Goal: Task Accomplishment & Management: Use online tool/utility

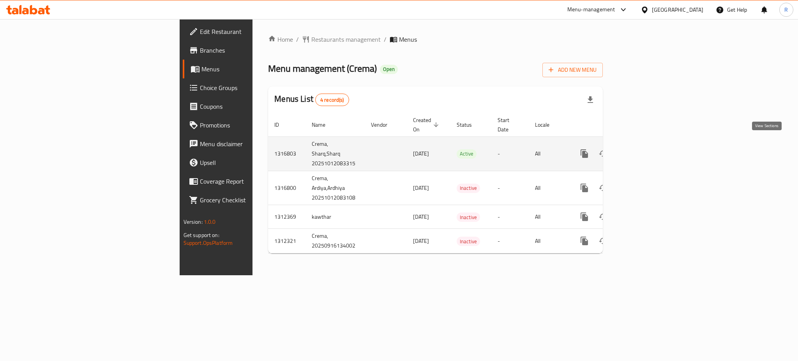
click at [645, 149] on icon "enhanced table" at bounding box center [640, 153] width 9 height 9
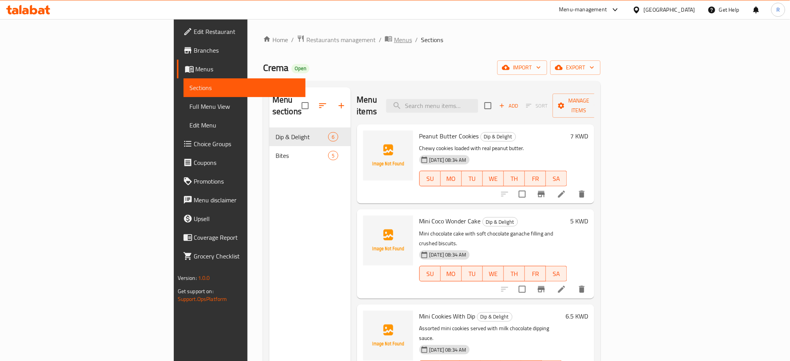
click at [394, 42] on span "Menus" at bounding box center [403, 39] width 18 height 9
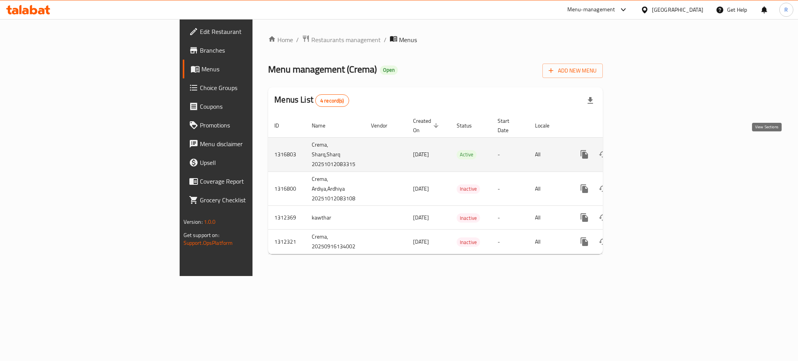
click at [645, 150] on icon "enhanced table" at bounding box center [640, 154] width 9 height 9
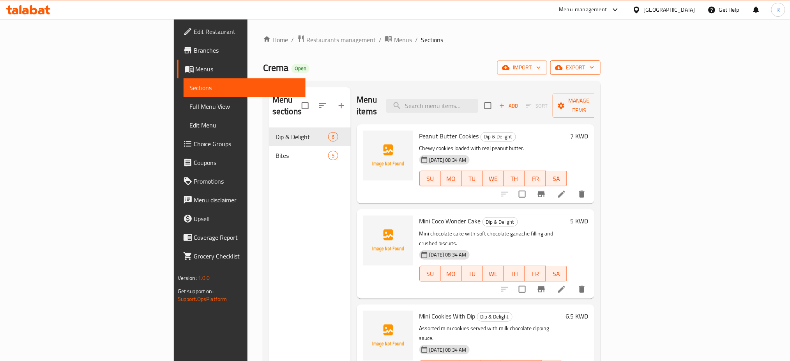
click at [594, 65] on span "export" at bounding box center [576, 68] width 38 height 10
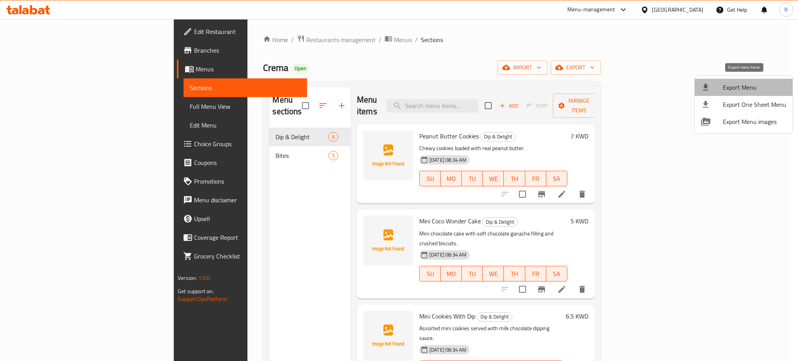
click at [744, 89] on span "Export Menu" at bounding box center [755, 87] width 64 height 9
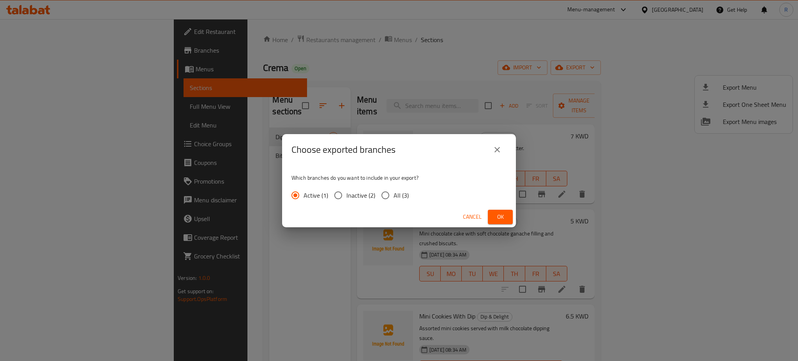
click at [385, 194] on input "All (3)" at bounding box center [385, 195] width 16 height 16
radio input "true"
click at [496, 217] on span "Ok" at bounding box center [500, 217] width 12 height 10
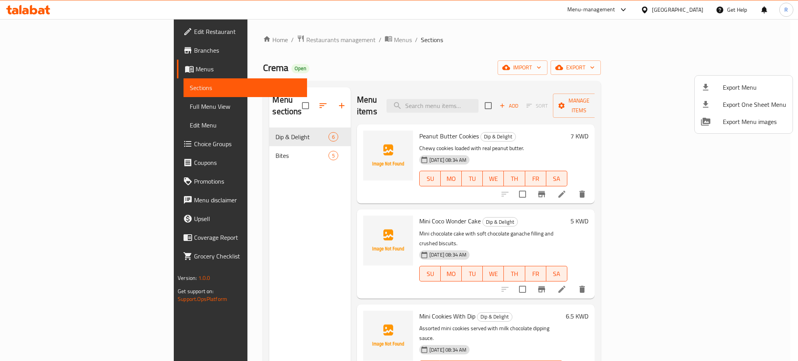
click at [442, 227] on div at bounding box center [399, 180] width 798 height 361
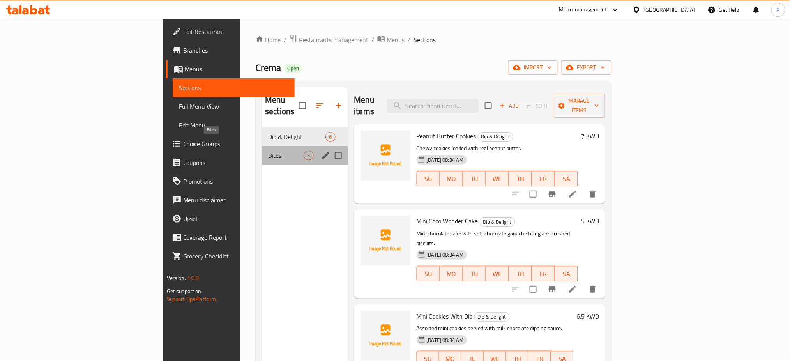
click at [268, 151] on span "Bites" at bounding box center [285, 155] width 35 height 9
